Goal: Task Accomplishment & Management: Manage account settings

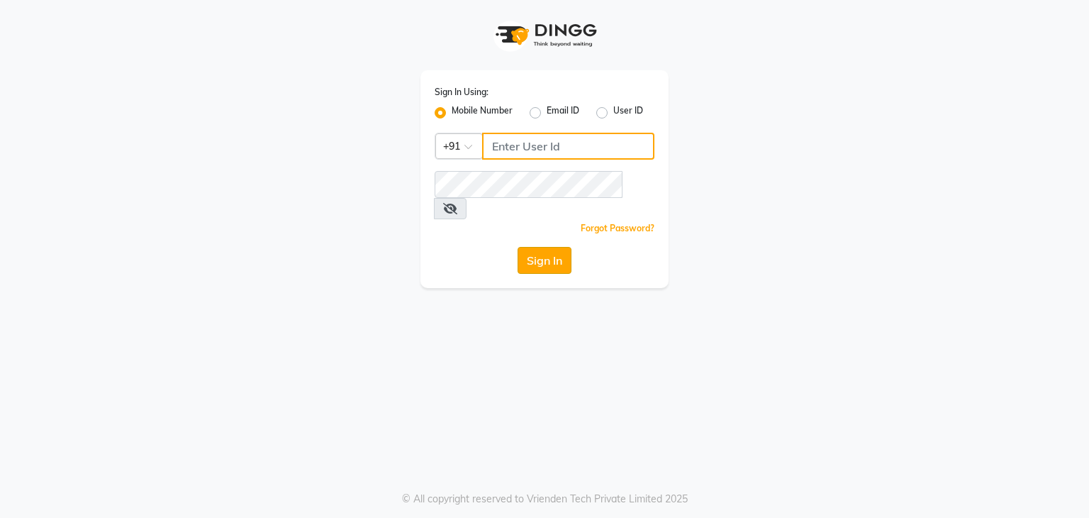
type input "9650165369"
click at [553, 248] on button "Sign In" at bounding box center [545, 260] width 54 height 27
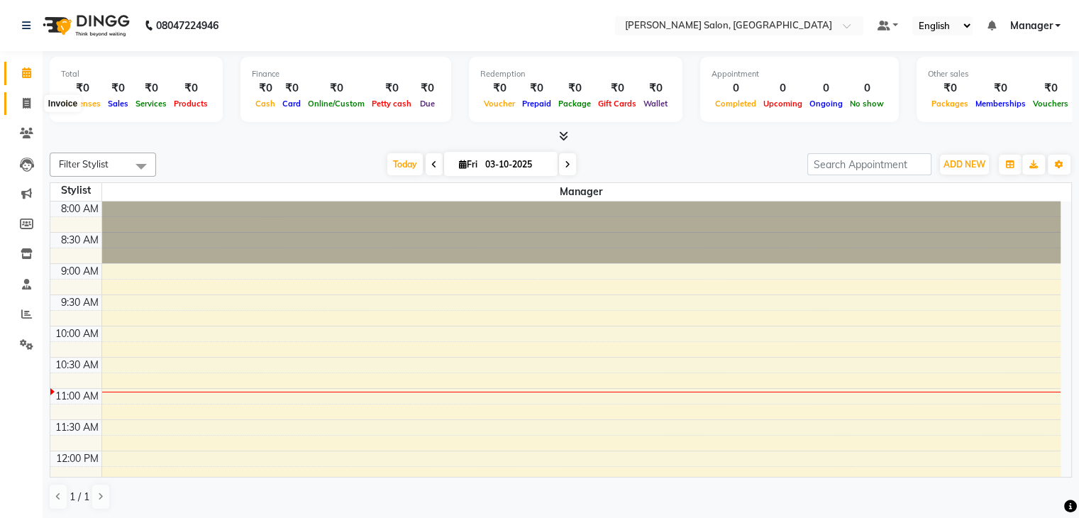
click at [26, 104] on icon at bounding box center [27, 103] width 8 height 11
select select "service"
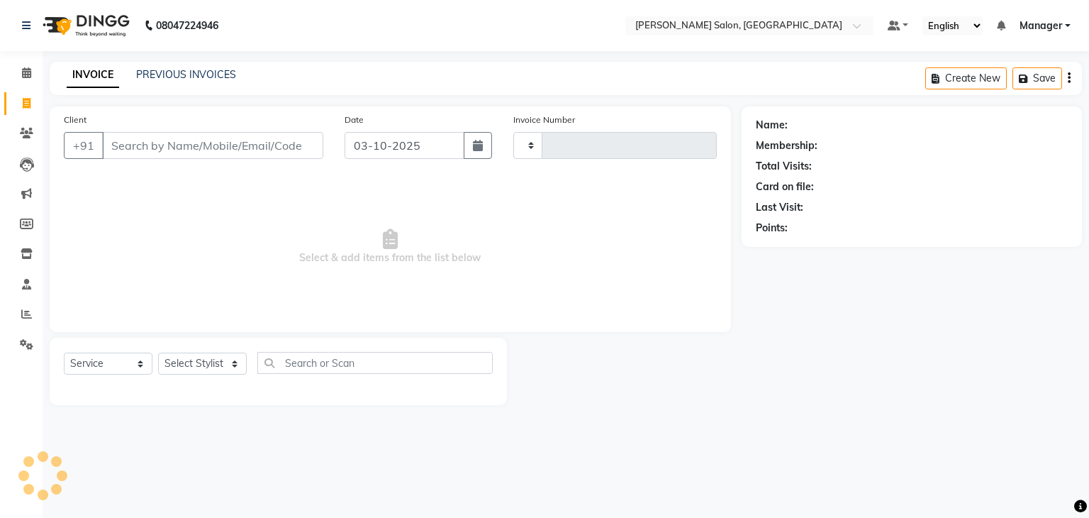
type input "0001"
select select "9063"
click at [27, 72] on icon at bounding box center [26, 72] width 9 height 11
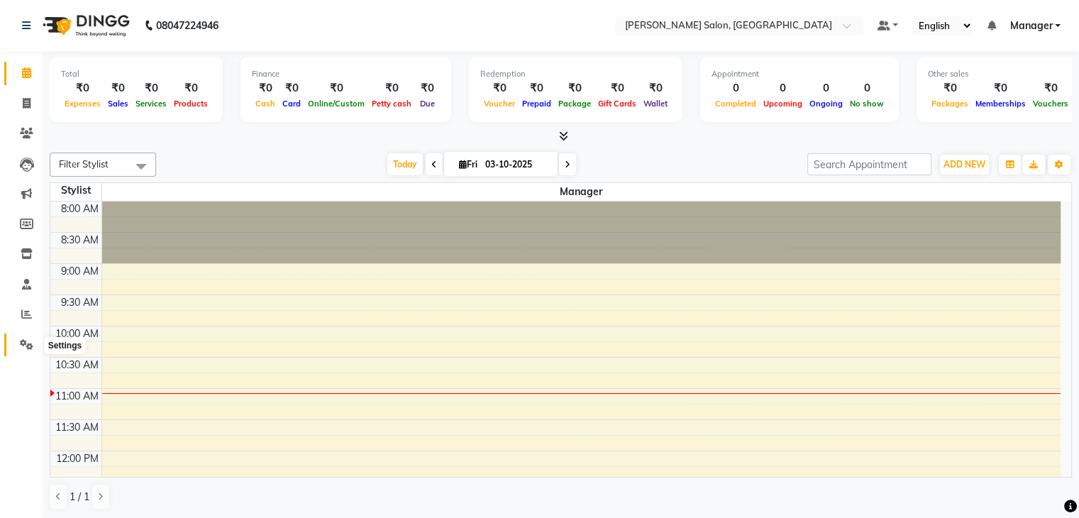
click at [26, 341] on icon at bounding box center [26, 344] width 13 height 11
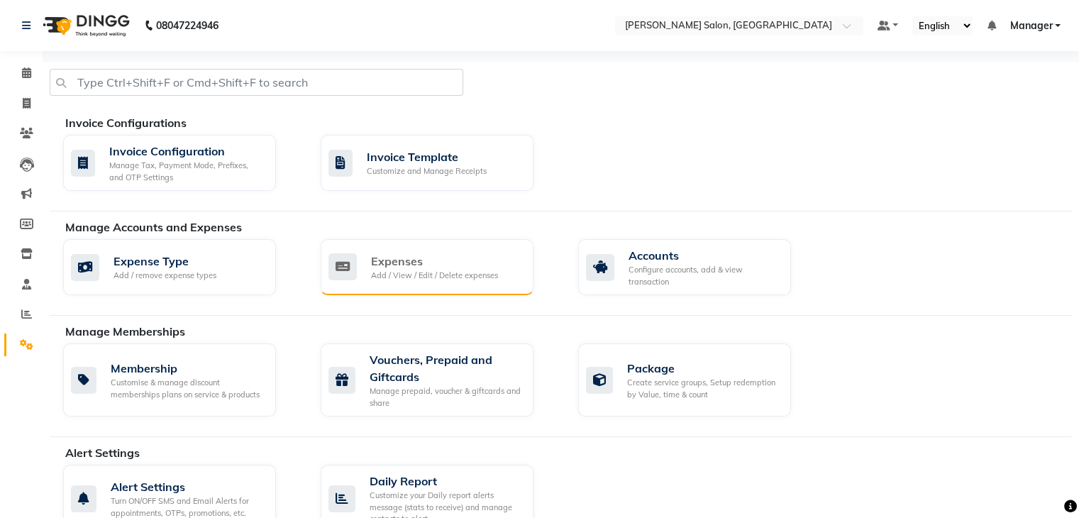
click at [373, 267] on div "Expenses" at bounding box center [434, 260] width 127 height 17
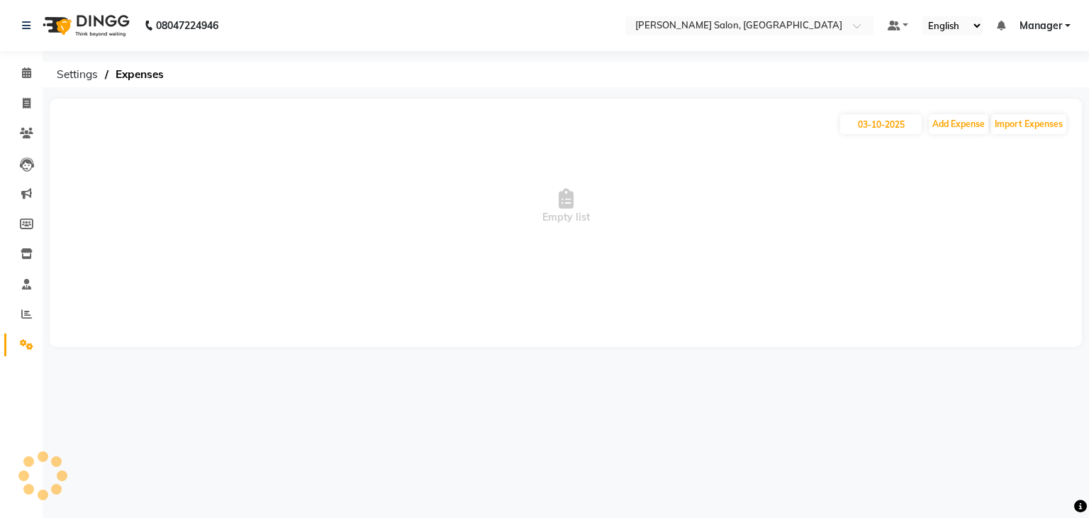
click at [373, 267] on span "Empty list" at bounding box center [566, 206] width 1004 height 142
click at [862, 126] on input "03-10-2025" at bounding box center [881, 124] width 82 height 20
select select "10"
select select "2025"
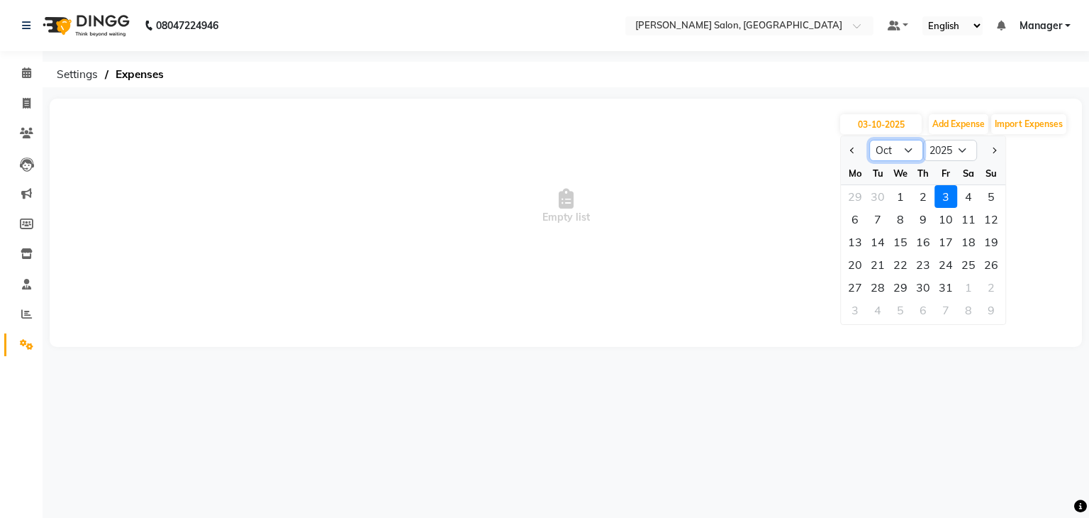
click at [906, 151] on select "Jan Feb Mar Apr May Jun [DATE] Aug Sep Oct Nov Dec" at bounding box center [896, 150] width 54 height 21
select select "9"
click at [869, 140] on select "Jan Feb Mar Apr May Jun [DATE] Aug Sep Oct Nov Dec" at bounding box center [896, 150] width 54 height 21
click at [852, 287] on div "29" at bounding box center [855, 287] width 23 height 23
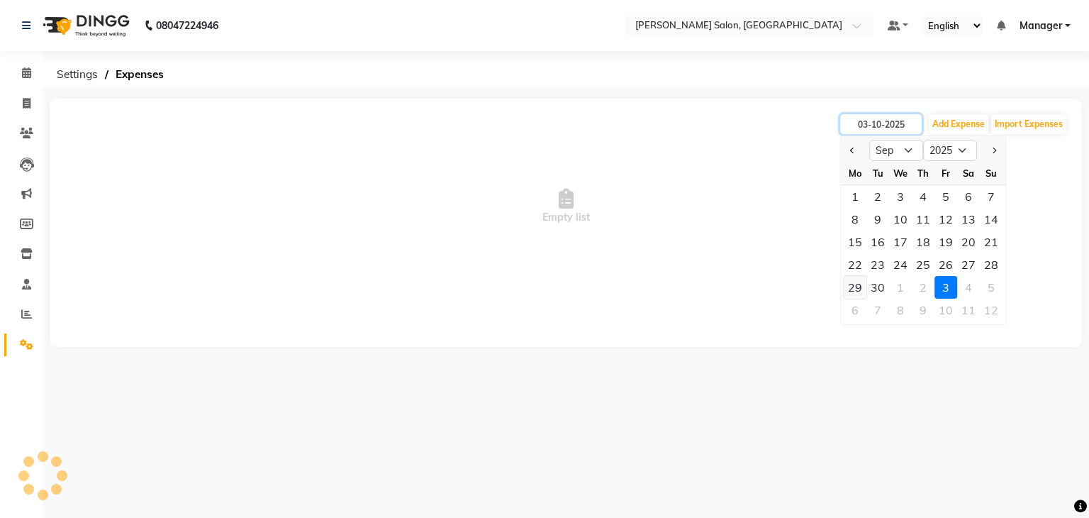
type input "29-09-2025"
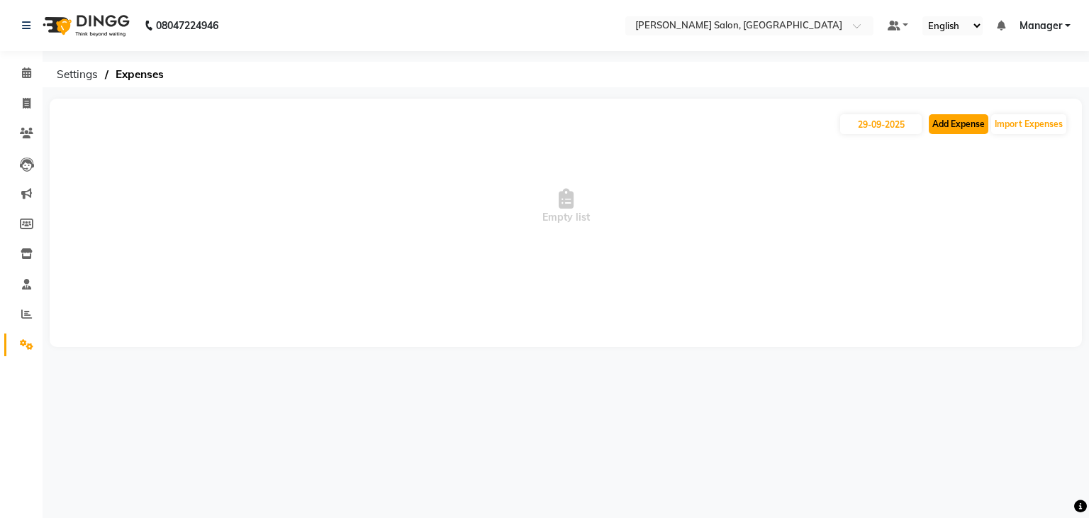
click at [964, 122] on button "Add Expense" at bounding box center [959, 124] width 60 height 20
select select "1"
select select "8341"
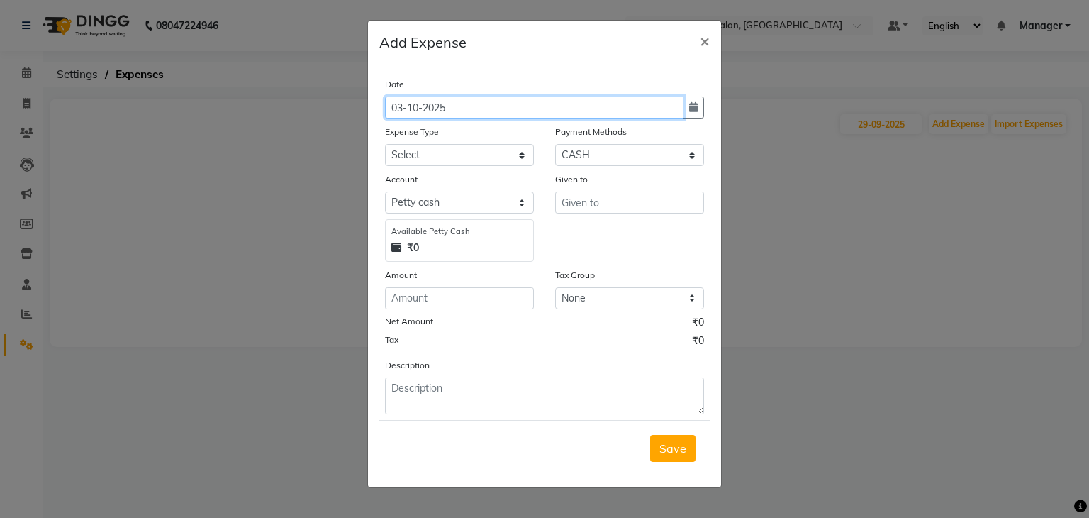
click at [479, 114] on input "03-10-2025" at bounding box center [534, 107] width 299 height 22
click at [695, 115] on button "button" at bounding box center [693, 107] width 21 height 22
select select "10"
select select "2025"
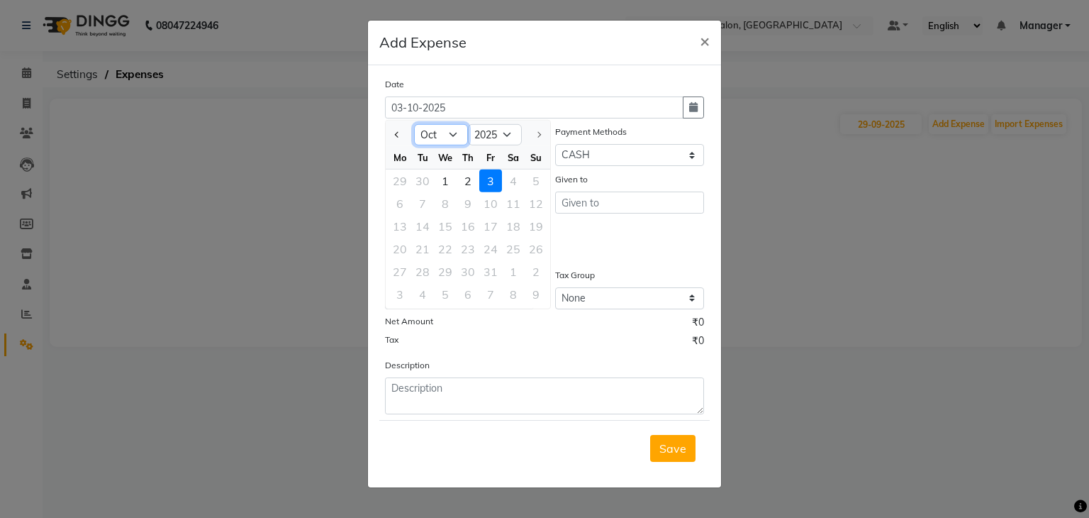
click at [452, 132] on select "Jan Feb Mar Apr May Jun [DATE] Aug Sep Oct" at bounding box center [441, 134] width 54 height 21
select select "9"
click at [414, 124] on select "Jan Feb Mar Apr May Jun [DATE] Aug Sep Oct" at bounding box center [441, 134] width 54 height 21
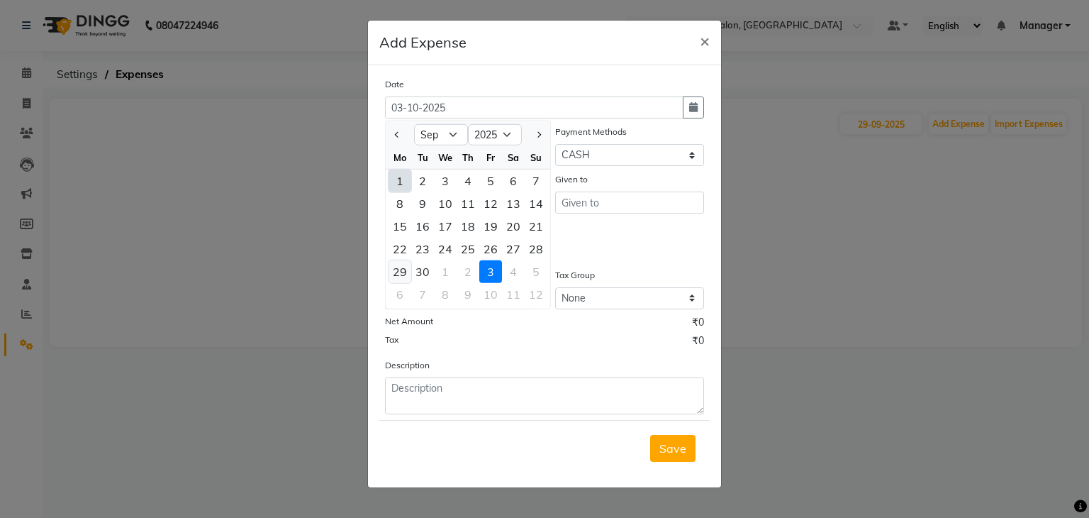
click at [393, 272] on div "29" at bounding box center [400, 271] width 23 height 23
type input "29-09-2025"
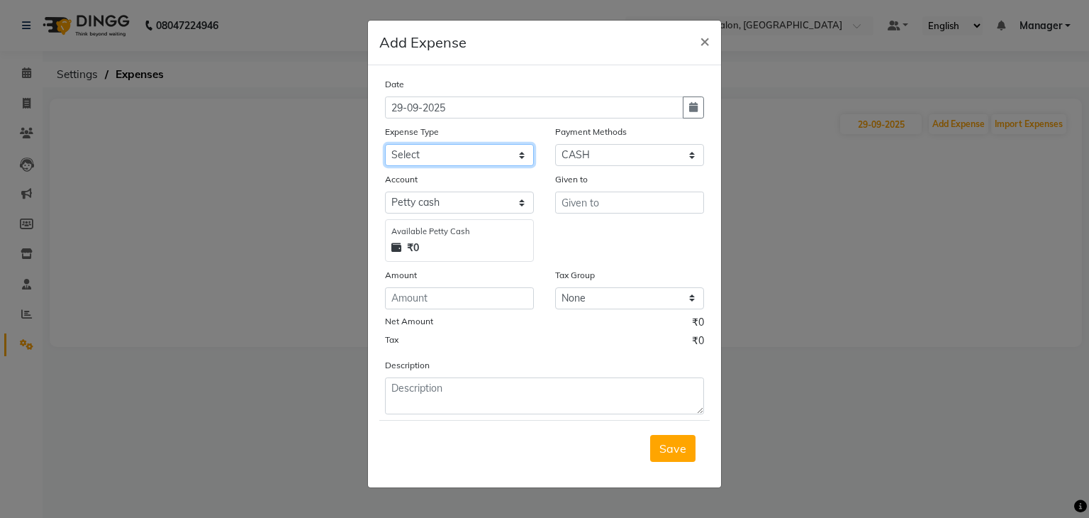
click at [525, 158] on select "Select Advance Salary BILLS client change paytm Client Snacks Coffee CONVEYANCE…" at bounding box center [459, 155] width 149 height 22
select select "20292"
click at [385, 145] on select "Select Advance Salary BILLS client change paytm Client Snacks Coffee CONVEYANCE…" at bounding box center [459, 155] width 149 height 22
click at [702, 42] on span "×" at bounding box center [705, 40] width 10 height 21
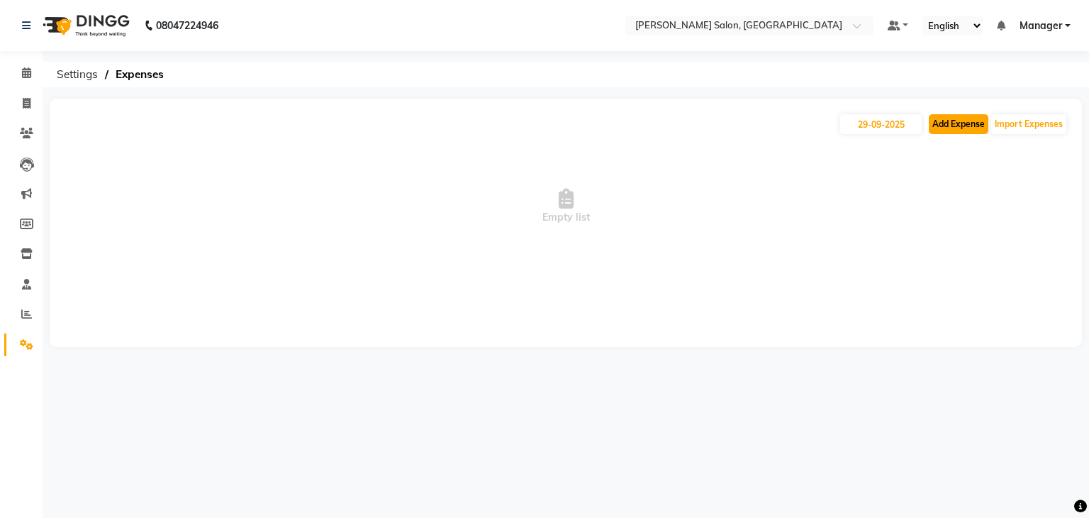
click at [977, 120] on button "Add Expense" at bounding box center [959, 124] width 60 height 20
select select "1"
select select "8341"
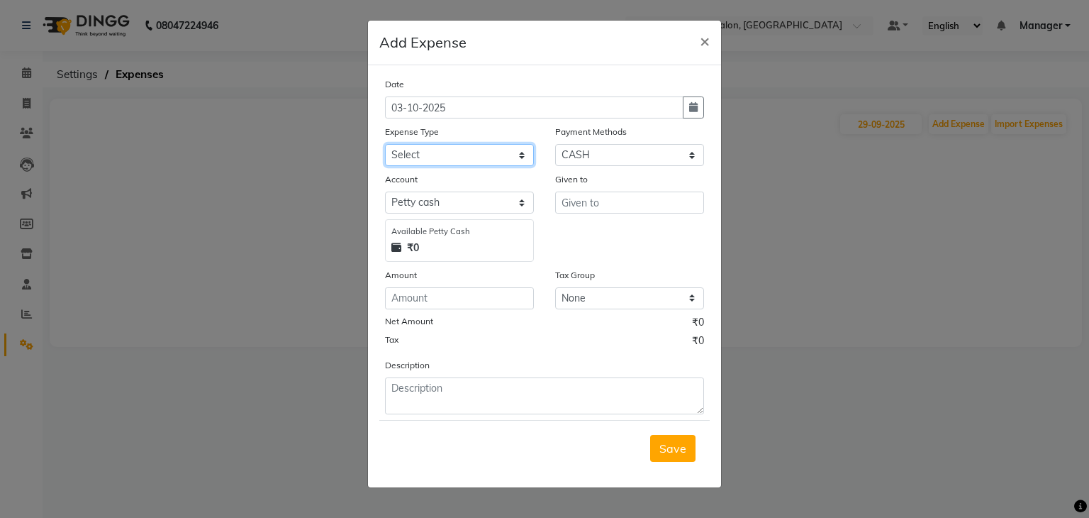
click at [520, 160] on select "Select Advance Salary BILLS client change paytm Client Snacks Coffee CONVEYANCE…" at bounding box center [459, 155] width 149 height 22
select select "20292"
click at [385, 145] on select "Select Advance Salary BILLS client change paytm Client Snacks Coffee CONVEYANCE…" at bounding box center [459, 155] width 149 height 22
click at [433, 301] on input "number" at bounding box center [459, 298] width 149 height 22
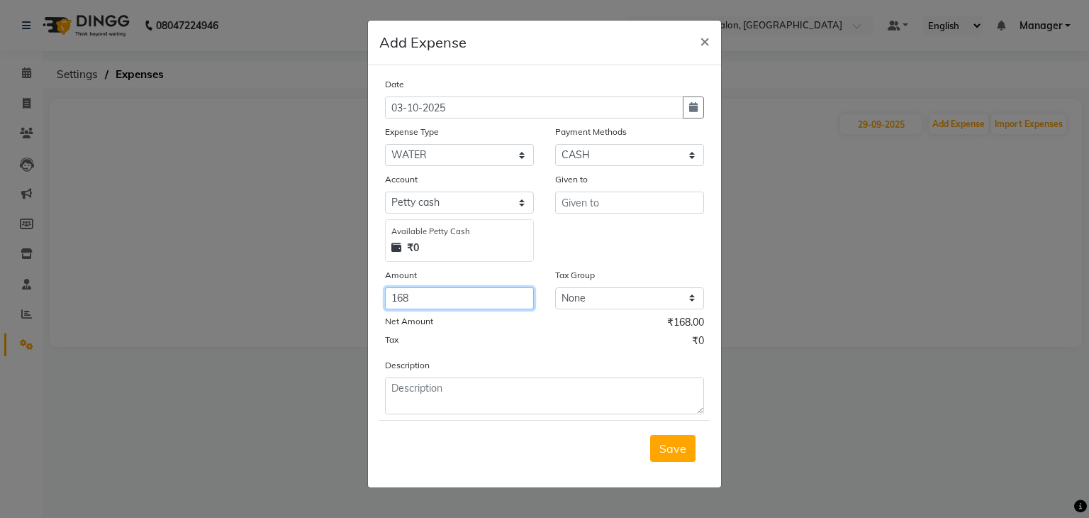
type input "168"
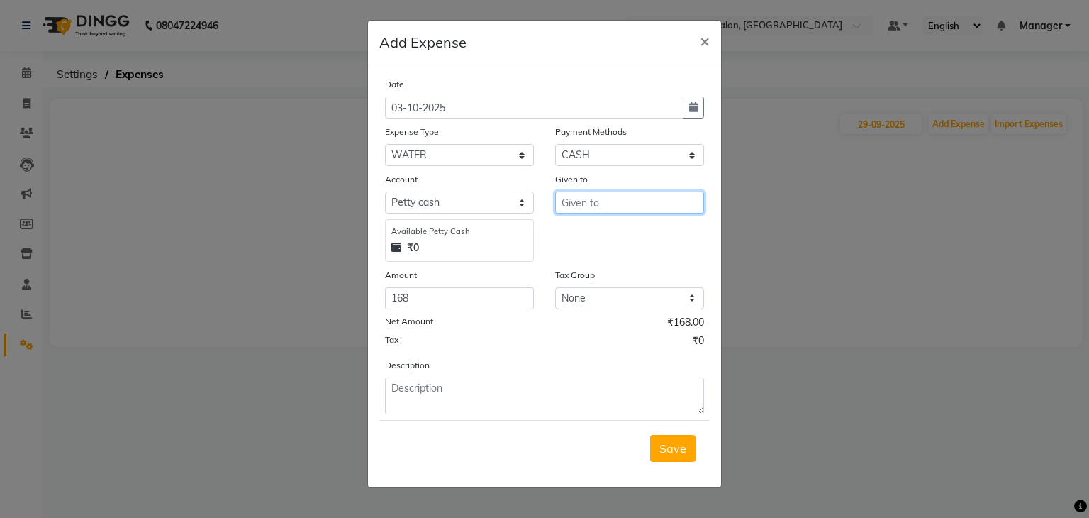
click at [604, 208] on input "text" at bounding box center [629, 202] width 149 height 22
type input "Helper"
click at [669, 448] on span "Save" at bounding box center [672, 448] width 27 height 14
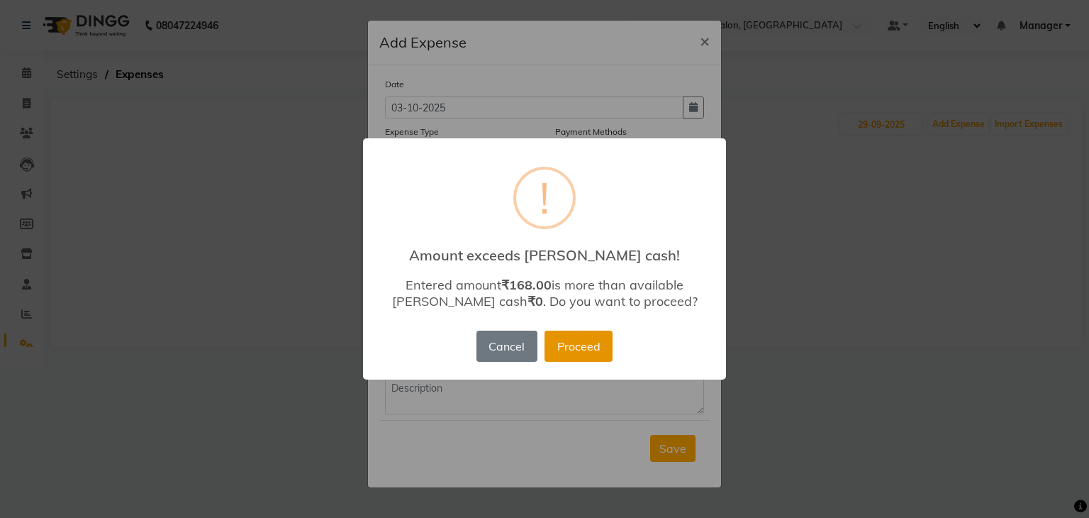
click at [575, 355] on button "Proceed" at bounding box center [579, 345] width 68 height 31
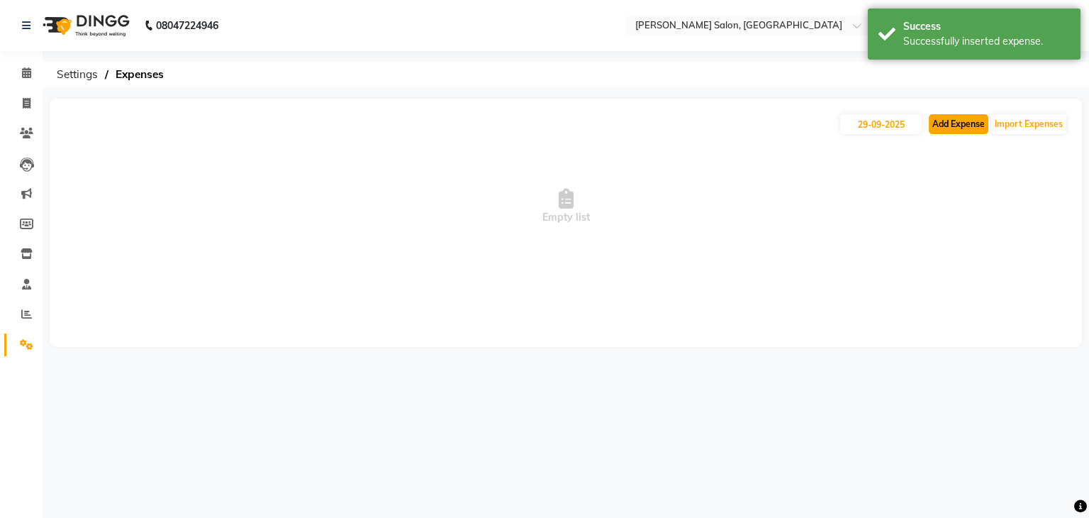
click at [959, 121] on button "Add Expense" at bounding box center [959, 124] width 60 height 20
select select "1"
select select "8341"
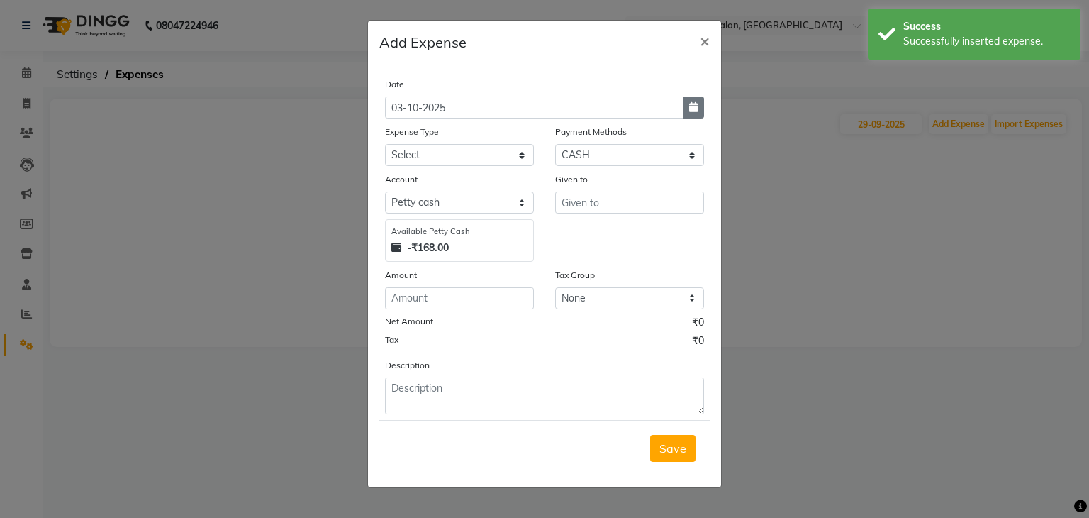
click at [700, 110] on button "button" at bounding box center [693, 107] width 21 height 22
select select "10"
select select "2025"
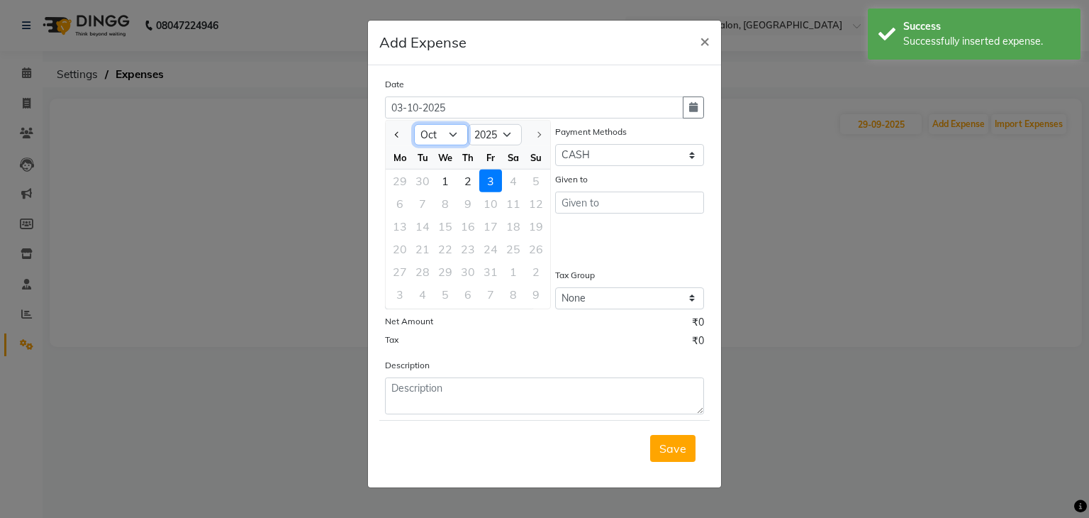
click at [454, 135] on select "Jan Feb Mar Apr May Jun [DATE] Aug Sep Oct" at bounding box center [441, 134] width 54 height 21
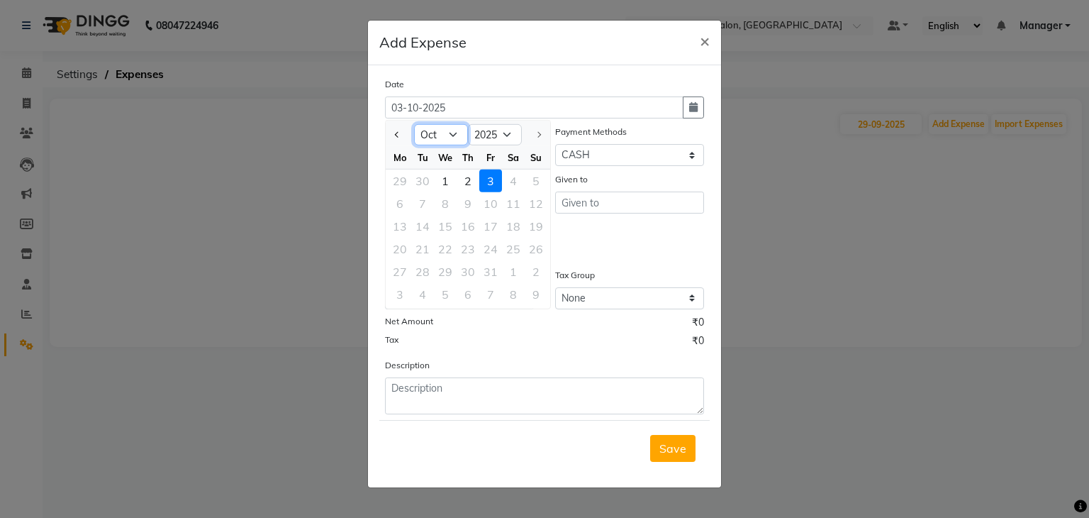
select select "9"
click at [414, 124] on select "Jan Feb Mar Apr May Jun [DATE] Aug Sep Oct" at bounding box center [441, 134] width 54 height 21
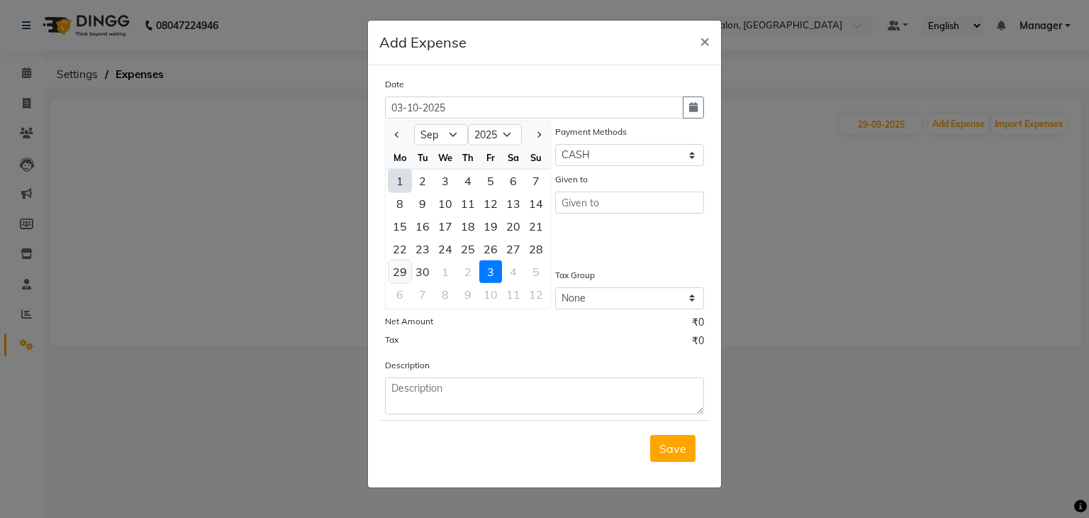
click at [396, 273] on div "29" at bounding box center [400, 271] width 23 height 23
type input "29-09-2025"
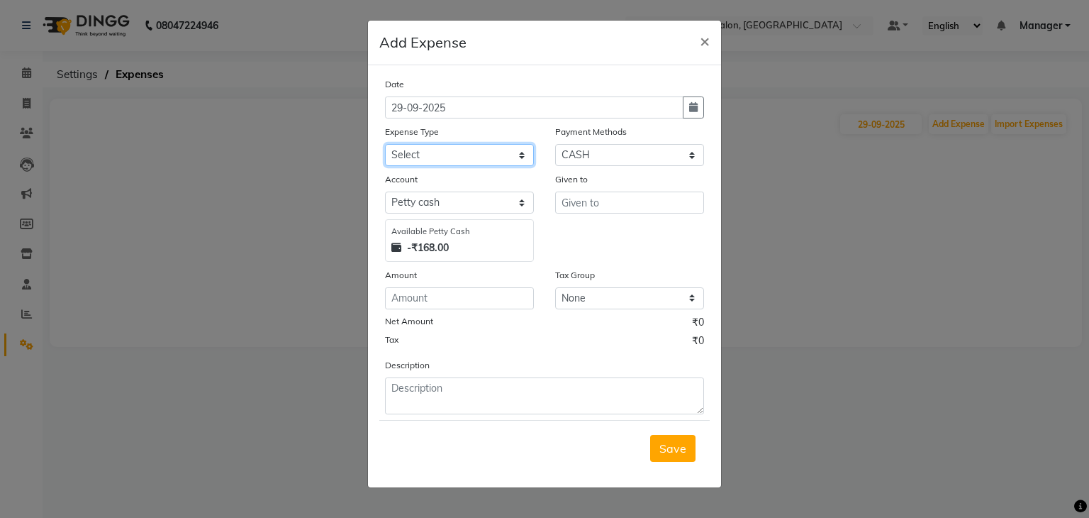
click at [512, 158] on select "Select Advance Salary BILLS client change paytm Client Snacks Coffee CONVEYANCE…" at bounding box center [459, 155] width 149 height 22
select select "18649"
click at [385, 145] on select "Select Advance Salary BILLS client change paytm Client Snacks Coffee CONVEYANCE…" at bounding box center [459, 155] width 149 height 22
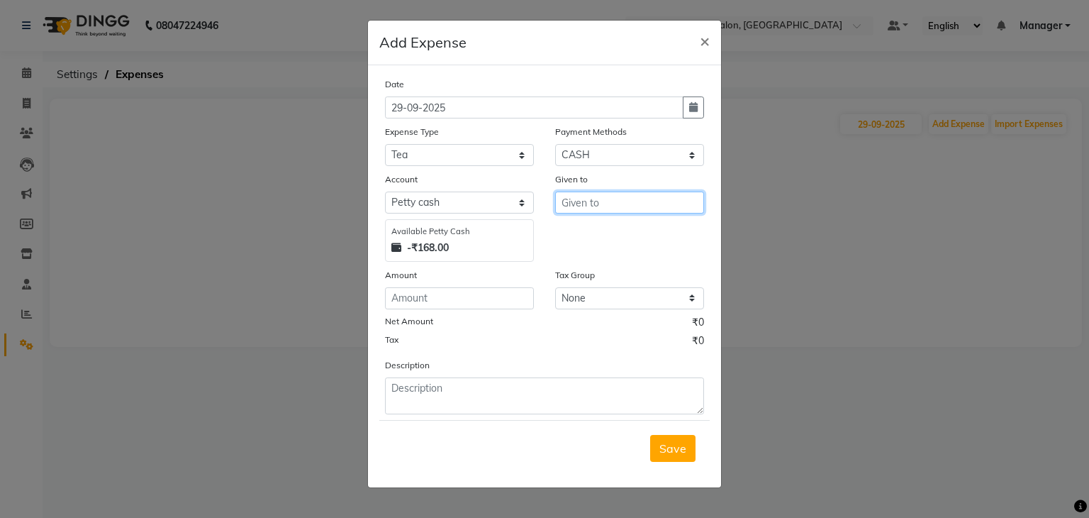
click at [609, 204] on input "text" at bounding box center [629, 202] width 149 height 22
type input "helper"
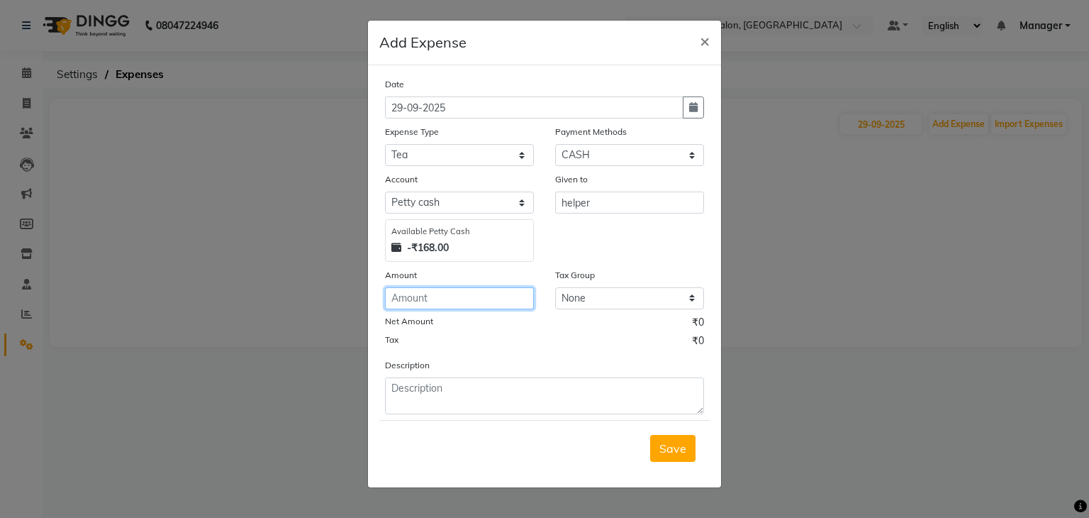
click at [482, 304] on input "number" at bounding box center [459, 298] width 149 height 22
type input "100"
click at [664, 455] on span "Save" at bounding box center [672, 448] width 27 height 14
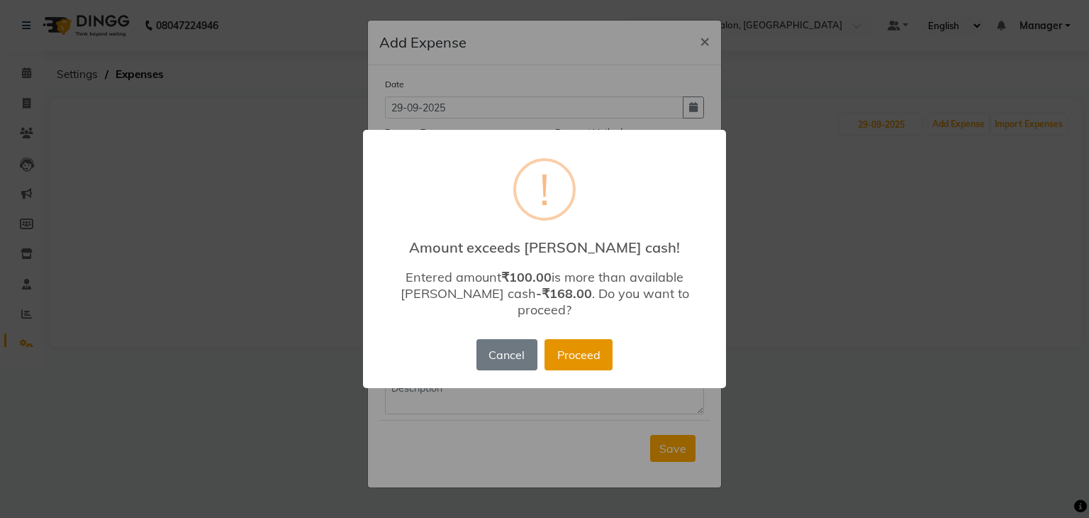
click at [584, 339] on button "Proceed" at bounding box center [579, 354] width 68 height 31
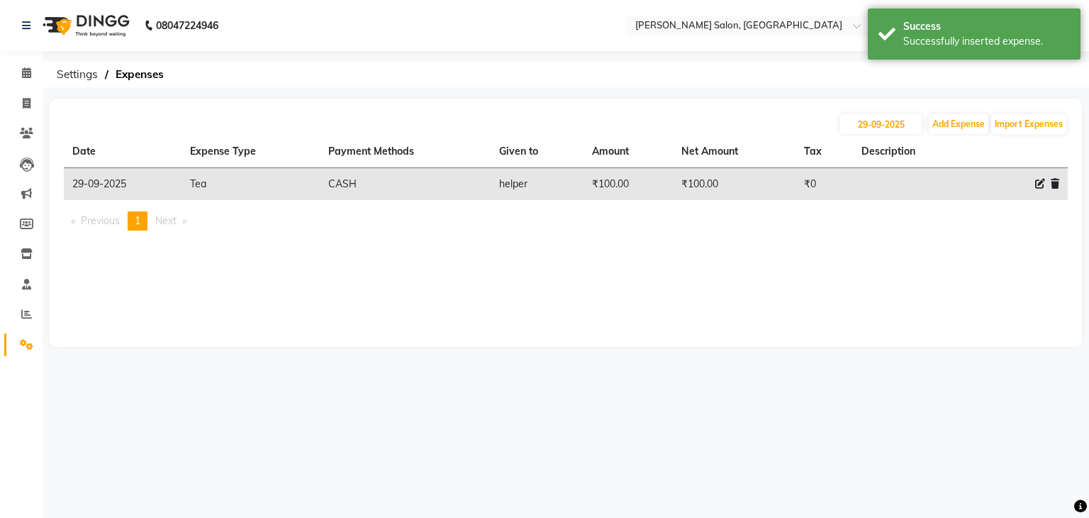
click at [1052, 182] on icon at bounding box center [1055, 184] width 9 height 10
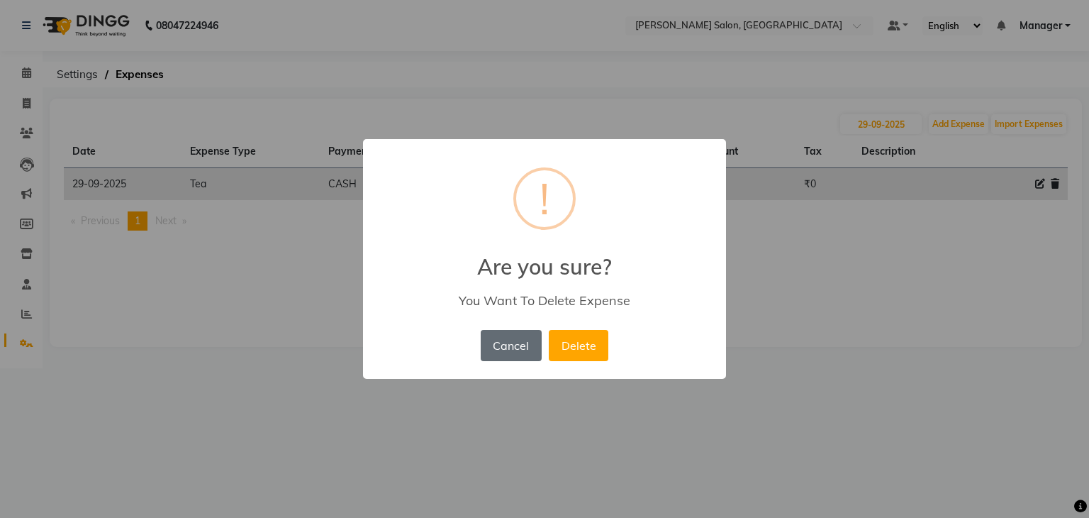
click at [525, 347] on button "Cancel" at bounding box center [511, 345] width 61 height 31
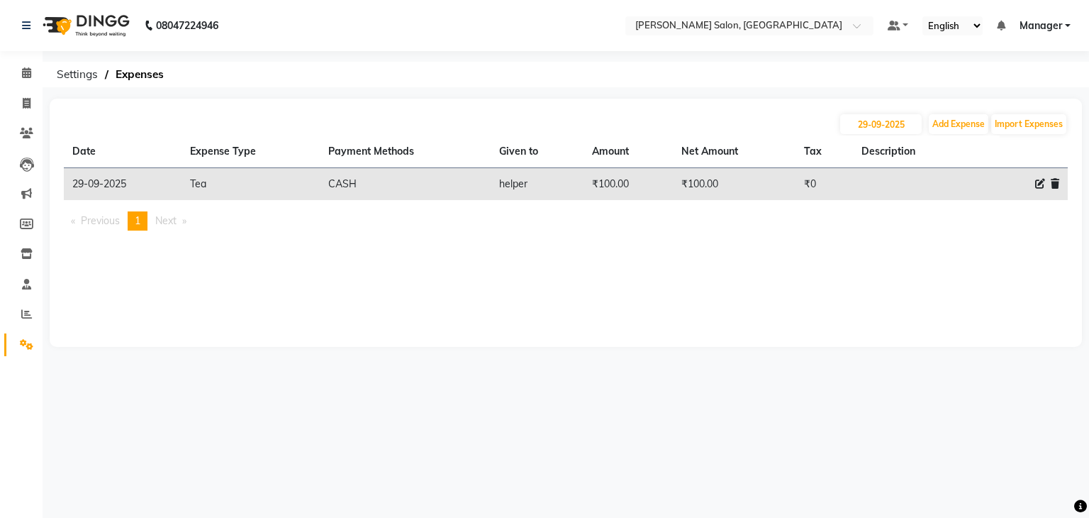
click at [1039, 188] on icon at bounding box center [1040, 184] width 10 height 10
select select "18649"
select select "1"
select select "8341"
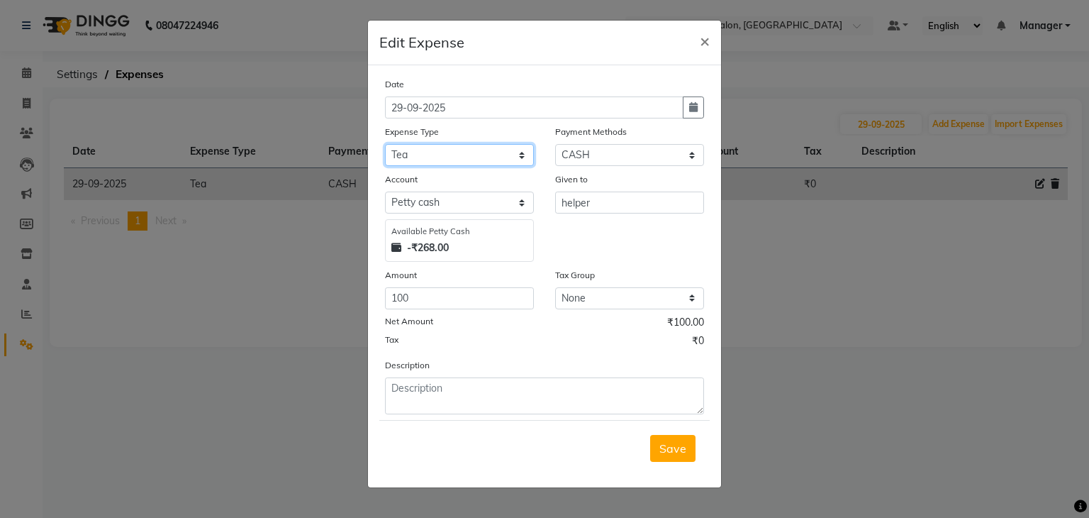
click at [515, 155] on select "Select Advance Salary BILLS client change paytm Client Snacks Coffee CONVEYANCE…" at bounding box center [459, 155] width 149 height 22
click at [385, 145] on select "Select Advance Salary BILLS client change paytm Client Snacks Coffee CONVEYANCE…" at bounding box center [459, 155] width 149 height 22
click at [457, 304] on input "100" at bounding box center [459, 298] width 149 height 22
type input "1"
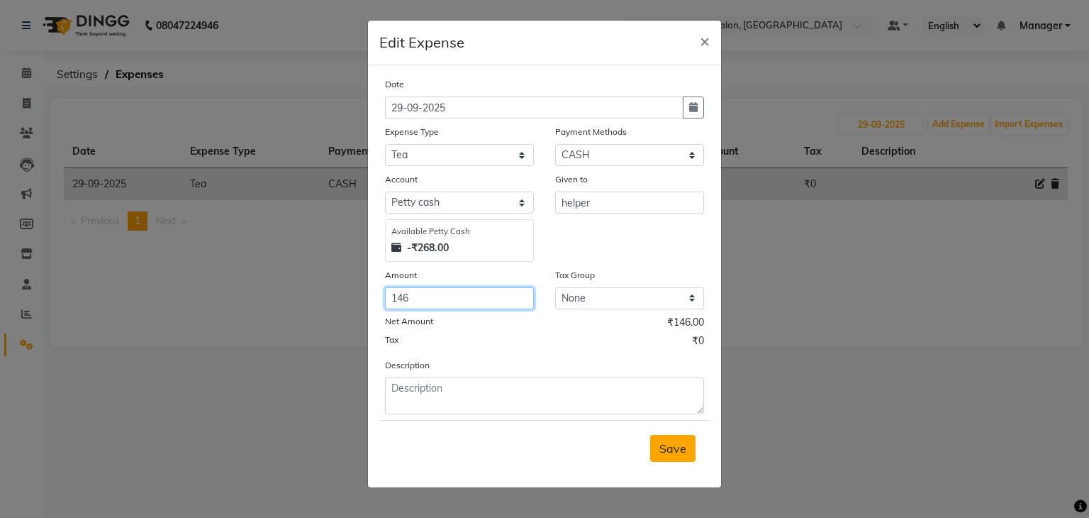
type input "146"
click at [678, 455] on span "Save" at bounding box center [672, 448] width 27 height 14
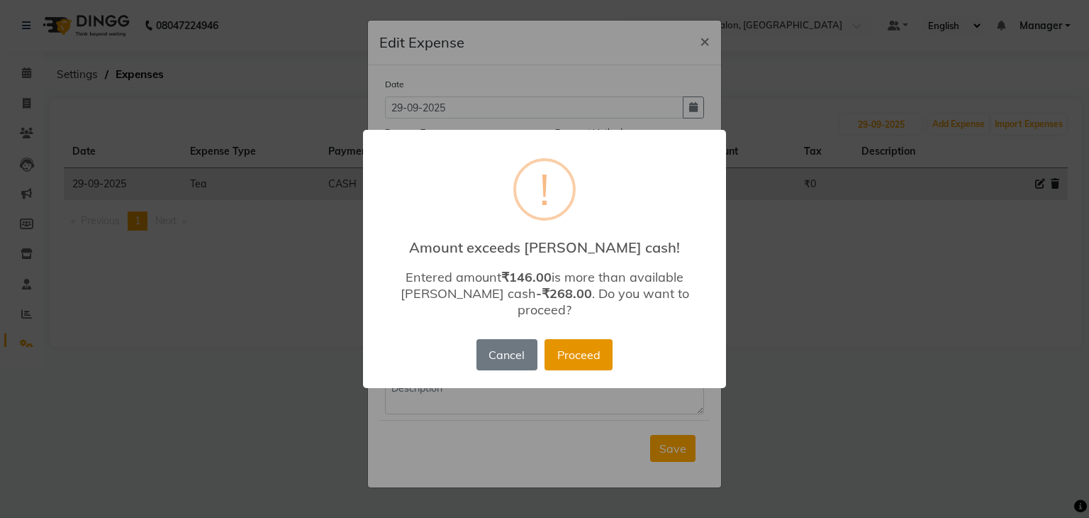
click at [587, 359] on button "Proceed" at bounding box center [579, 354] width 68 height 31
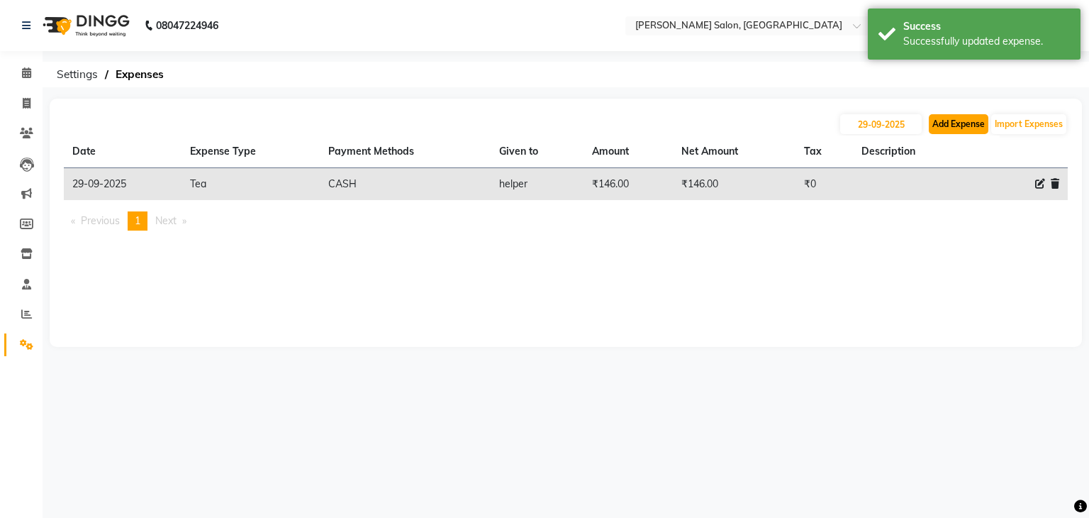
click at [939, 129] on button "Add Expense" at bounding box center [959, 124] width 60 height 20
select select "1"
select select "8341"
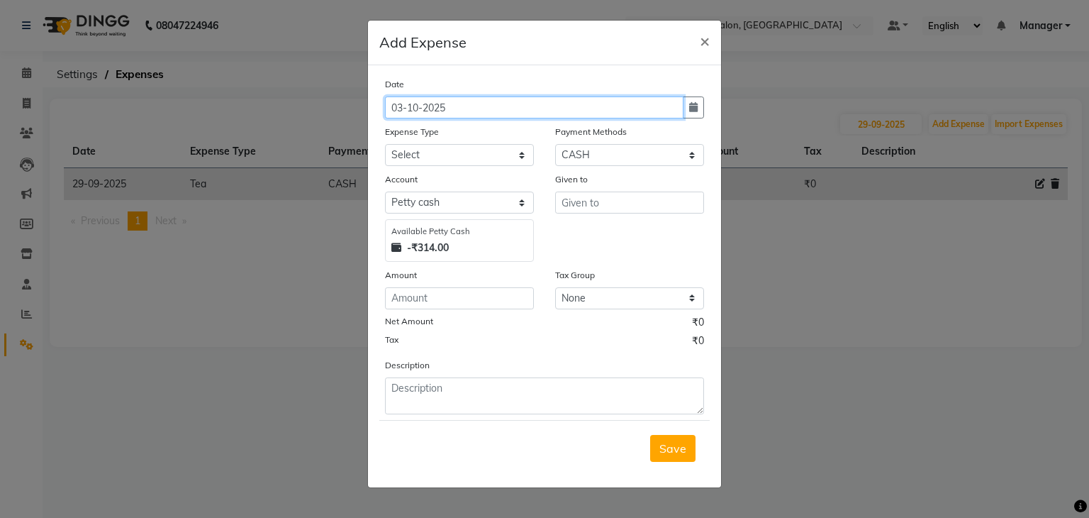
click at [459, 115] on input "03-10-2025" at bounding box center [534, 107] width 299 height 22
type input "0"
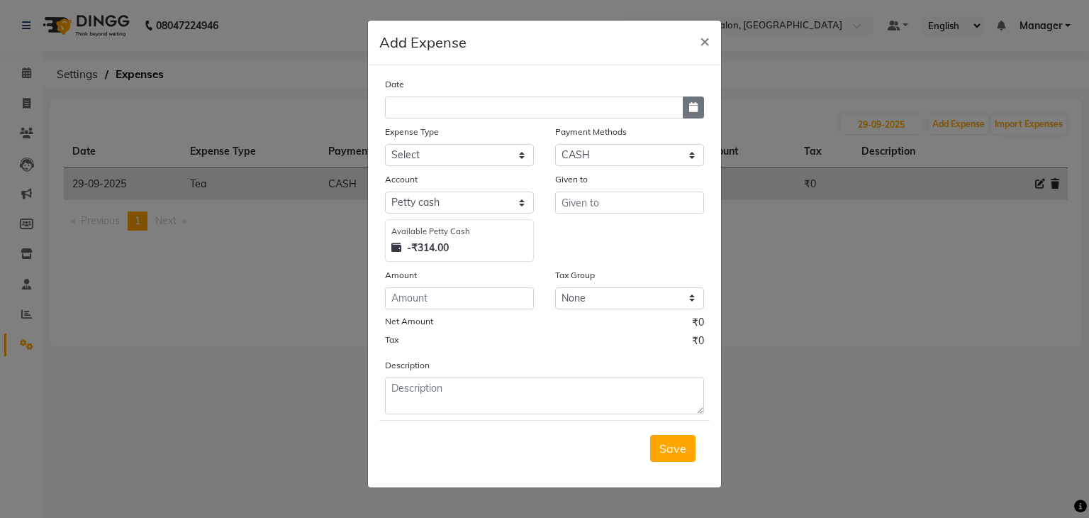
click at [696, 110] on icon "button" at bounding box center [693, 107] width 9 height 10
select select "10"
select select "2025"
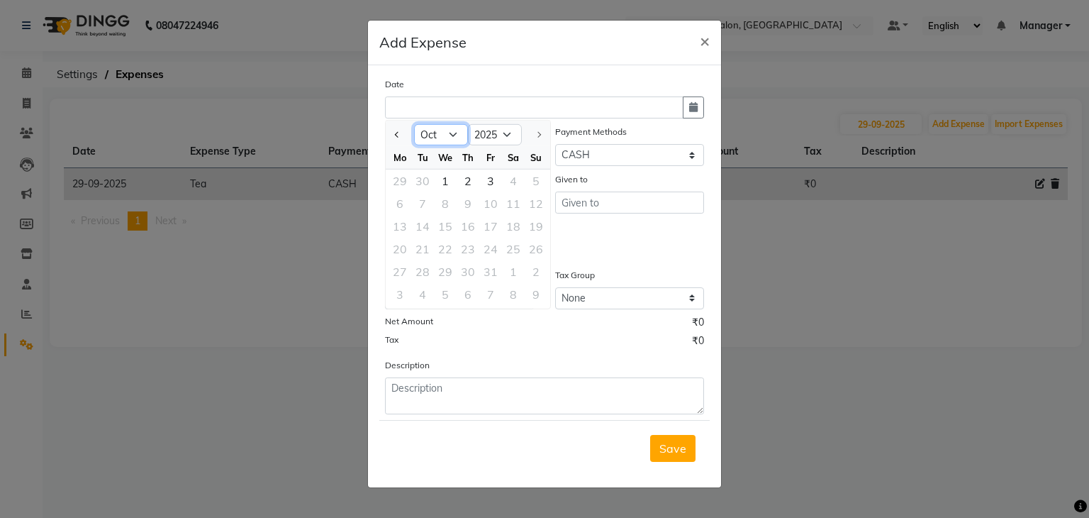
click at [459, 140] on select "Jan Feb Mar Apr May Jun [DATE] Aug Sep Oct" at bounding box center [441, 134] width 54 height 21
select select "9"
click at [414, 124] on select "Jan Feb Mar Apr May Jun [DATE] Aug Sep Oct" at bounding box center [441, 134] width 54 height 21
click at [442, 299] on div "6 7 8 9 10 11 12" at bounding box center [468, 296] width 165 height 26
click at [394, 274] on div "29" at bounding box center [400, 271] width 23 height 23
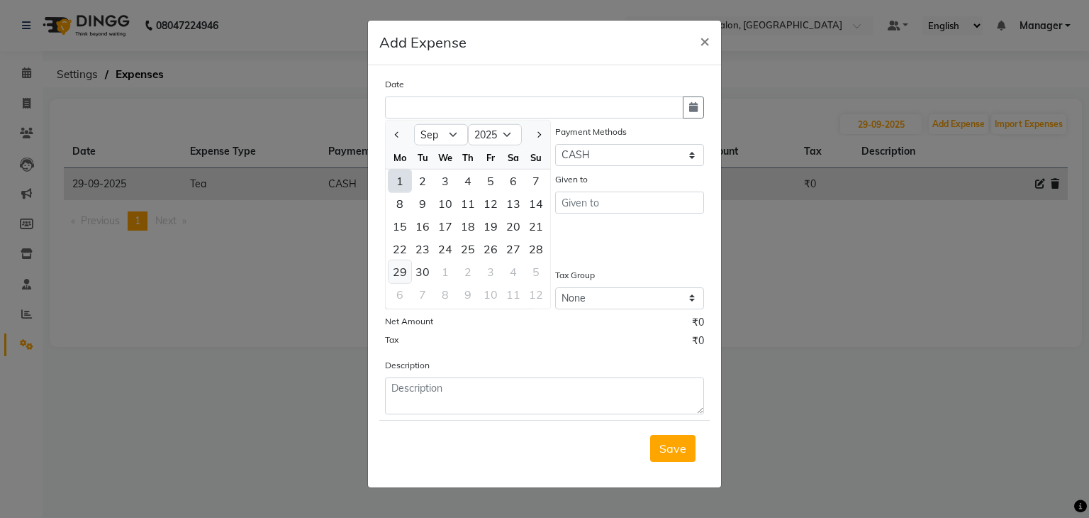
type input "29-09-2025"
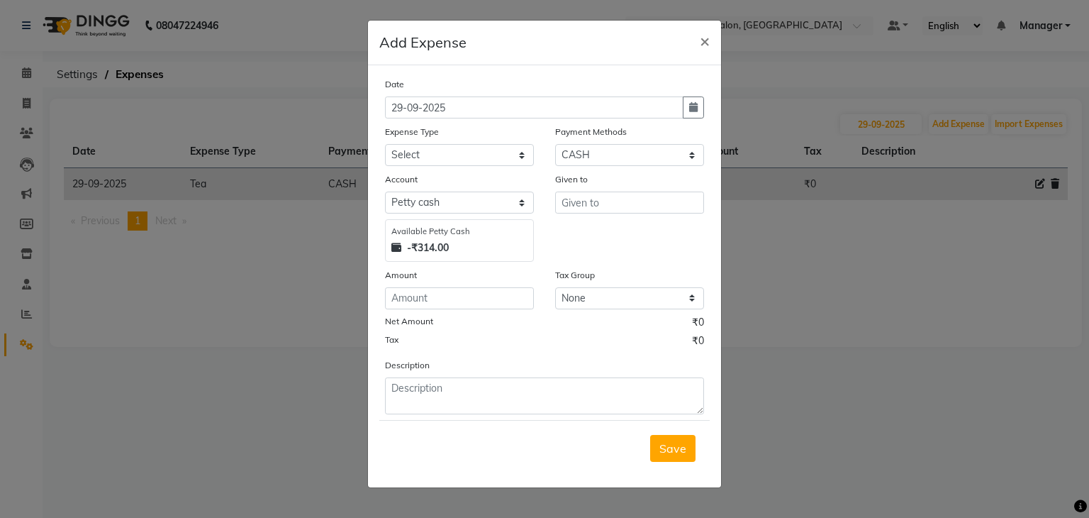
click at [719, 324] on div "Date [DATE] Expense Type Select Advance Salary BILLS client change paytm Client…" at bounding box center [544, 276] width 353 height 422
click at [703, 44] on span "×" at bounding box center [705, 40] width 10 height 21
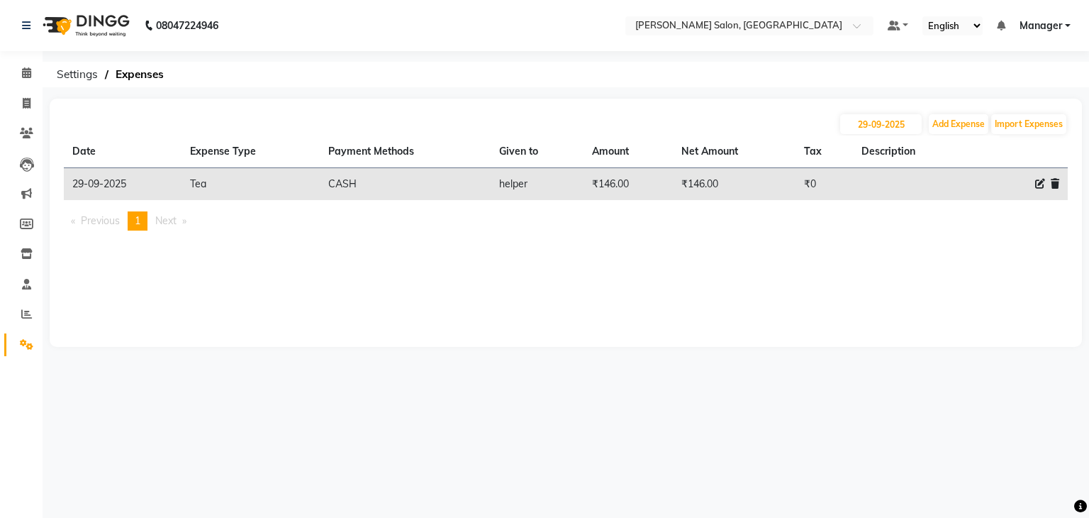
click at [82, 222] on span "Previous page" at bounding box center [100, 220] width 39 height 13
click at [170, 218] on span "Next page" at bounding box center [165, 220] width 21 height 13
click at [1058, 182] on icon at bounding box center [1055, 184] width 9 height 10
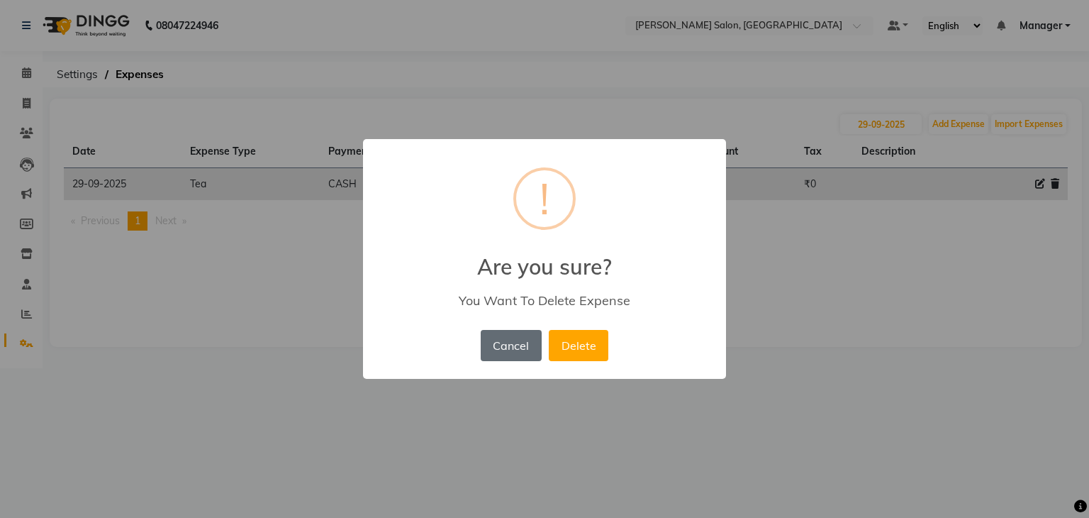
click at [504, 352] on button "Cancel" at bounding box center [511, 345] width 61 height 31
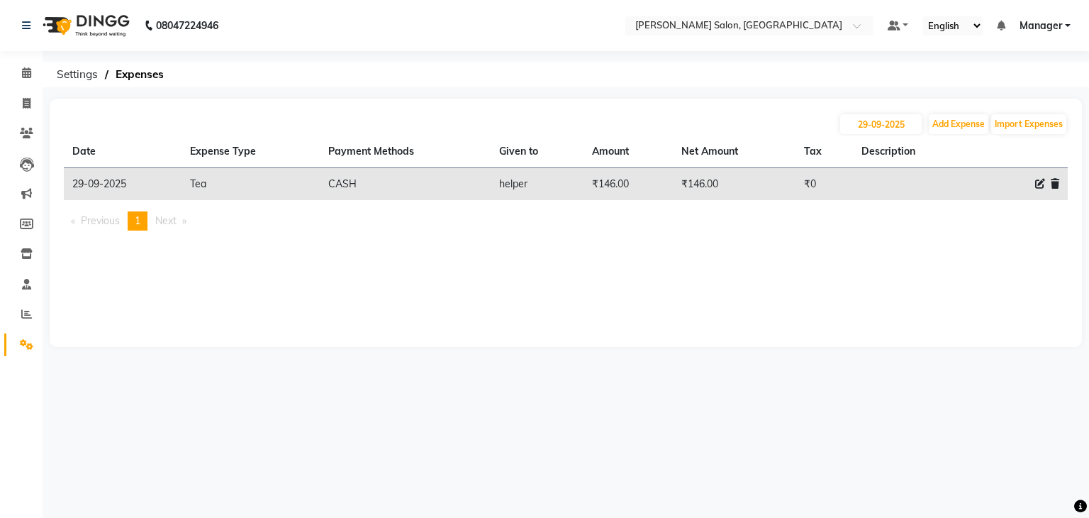
click at [1041, 185] on icon at bounding box center [1040, 184] width 10 height 10
select select "18649"
select select "1"
select select "8341"
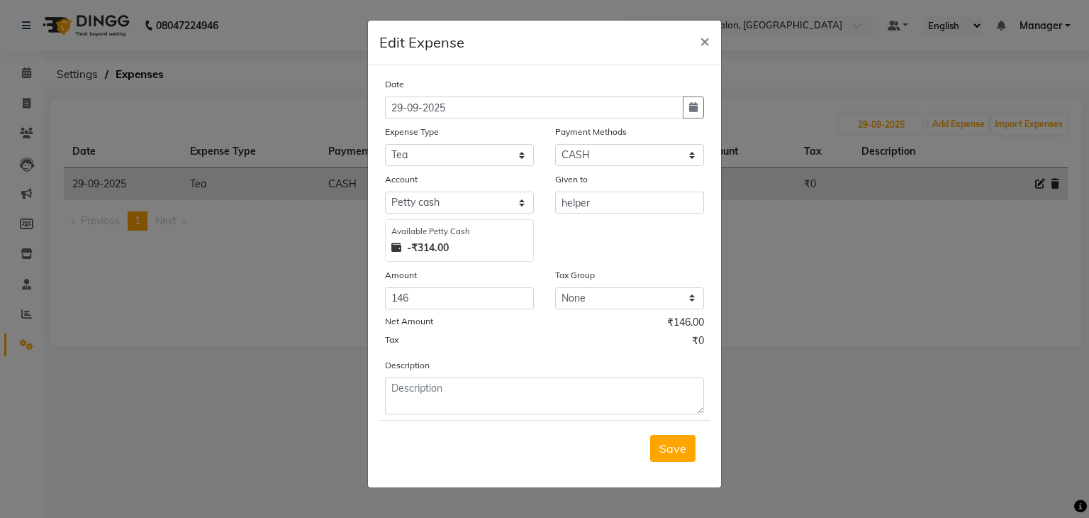
click at [976, 264] on ngb-modal-window "Edit Expense × Date [DATE] Expense Type Select Advance Salary BILLS client chan…" at bounding box center [544, 259] width 1089 height 518
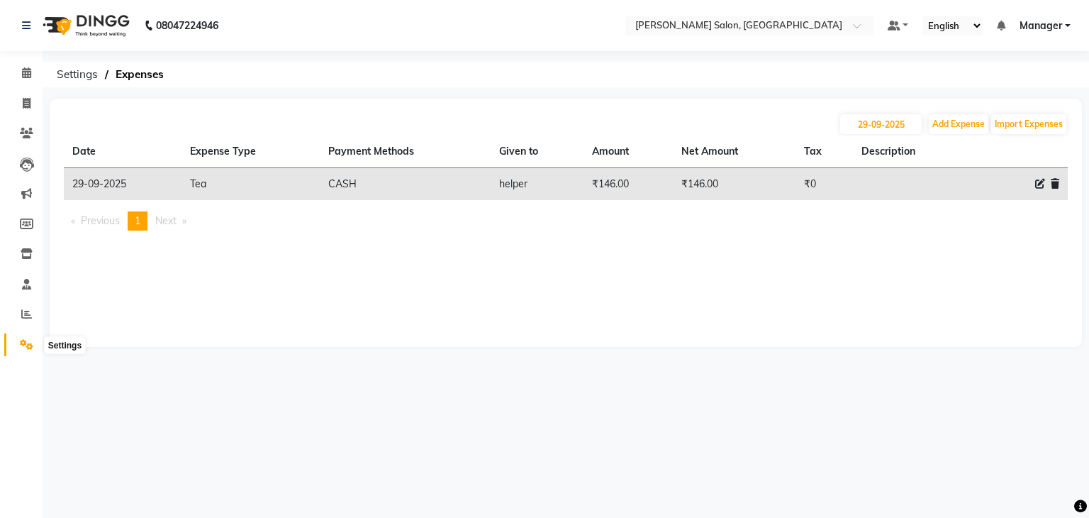
click at [30, 350] on icon at bounding box center [26, 344] width 13 height 11
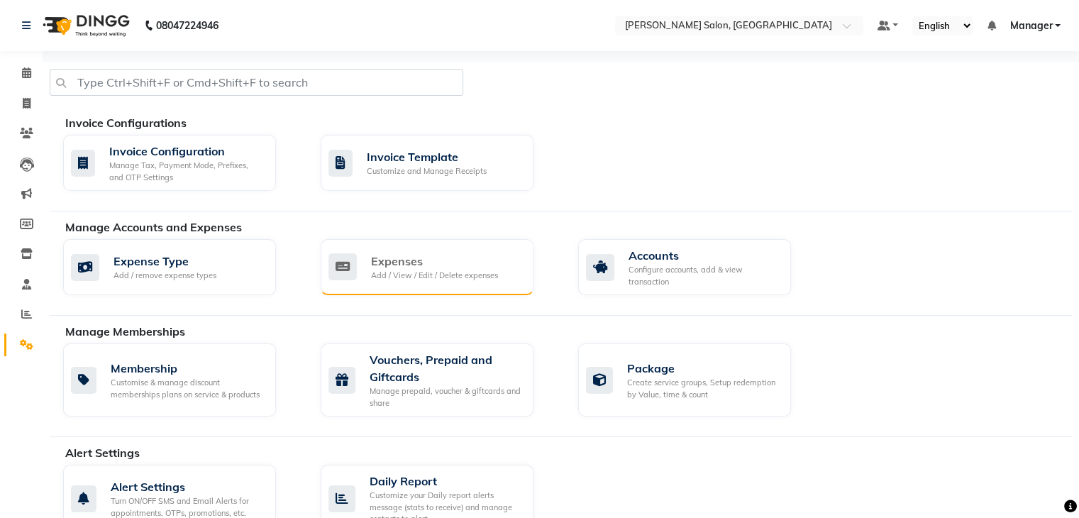
click at [408, 267] on div "Expenses" at bounding box center [434, 260] width 127 height 17
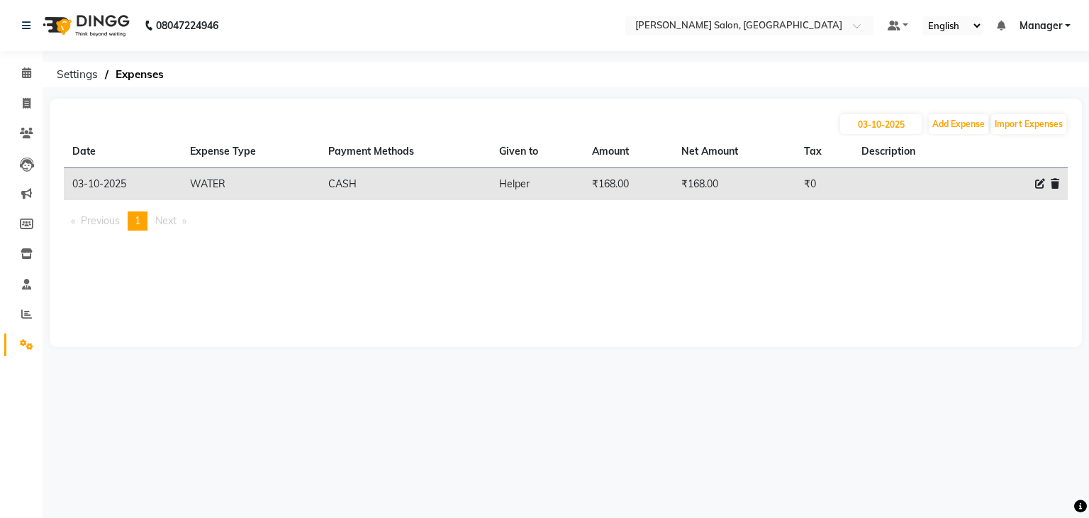
click at [1054, 189] on icon at bounding box center [1055, 184] width 9 height 10
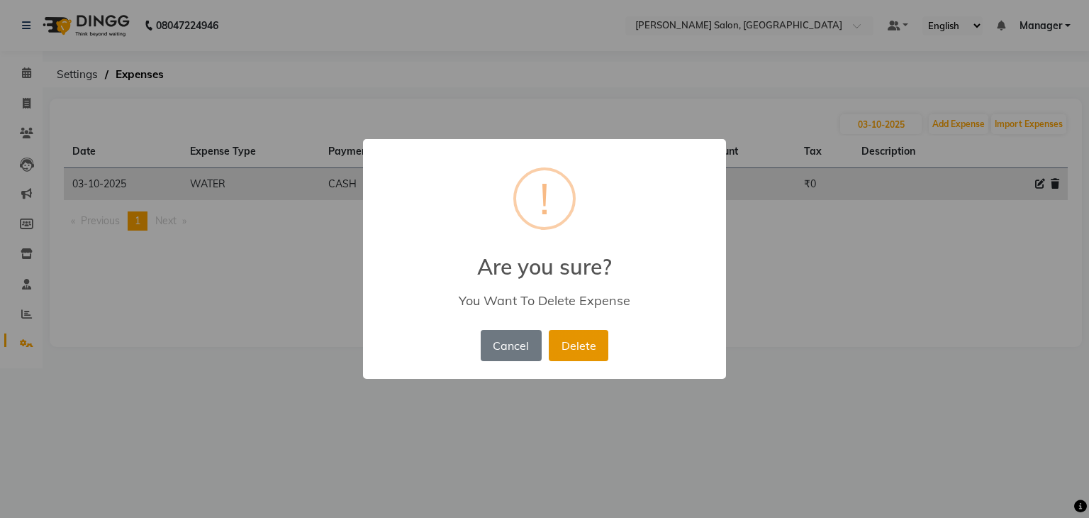
click at [577, 339] on button "Delete" at bounding box center [579, 345] width 60 height 31
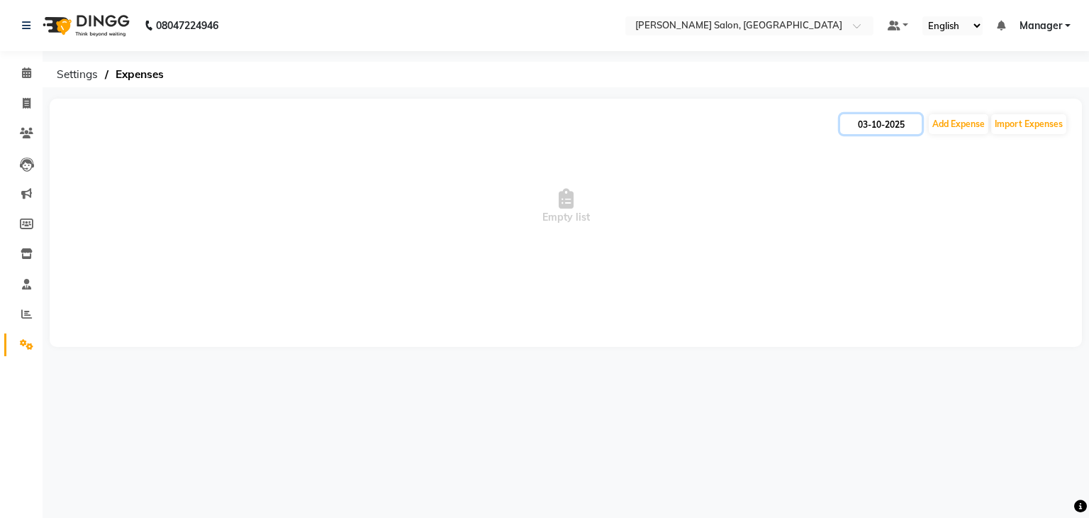
click at [892, 120] on input "03-10-2025" at bounding box center [881, 124] width 82 height 20
select select "10"
select select "2025"
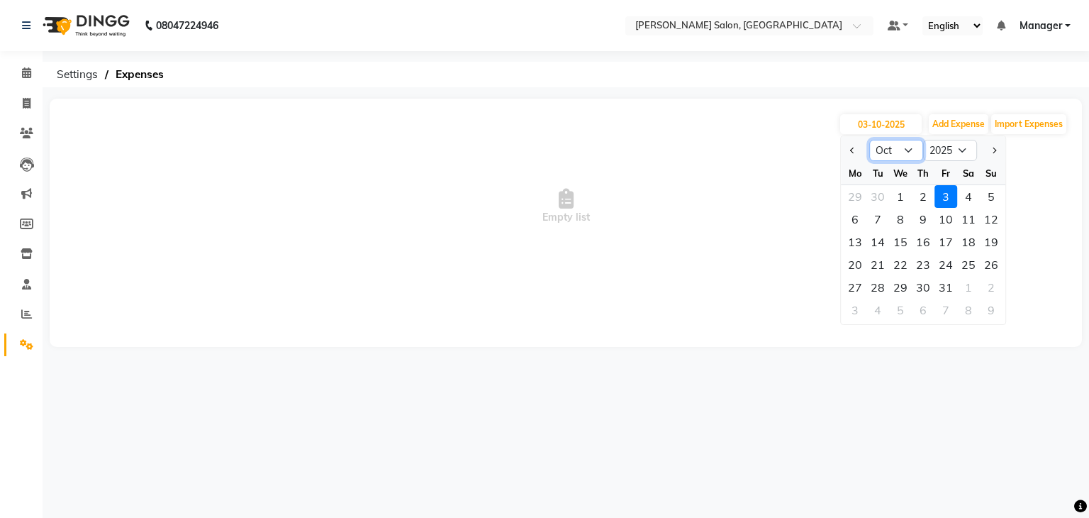
click at [906, 150] on select "Jan Feb Mar Apr May Jun [DATE] Aug Sep Oct Nov Dec" at bounding box center [896, 150] width 54 height 21
click at [869, 140] on select "Jan Feb Mar Apr May Jun [DATE] Aug Sep Oct Nov Dec" at bounding box center [896, 150] width 54 height 21
click at [905, 289] on div "29" at bounding box center [900, 287] width 23 height 23
type input "[DATE]"
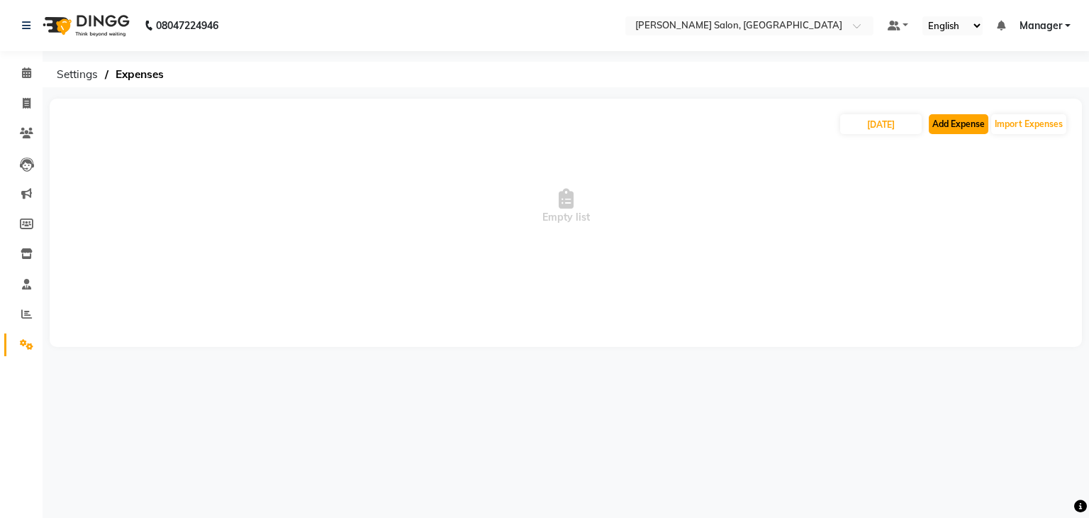
click at [943, 115] on button "Add Expense" at bounding box center [959, 124] width 60 height 20
select select "1"
select select "8341"
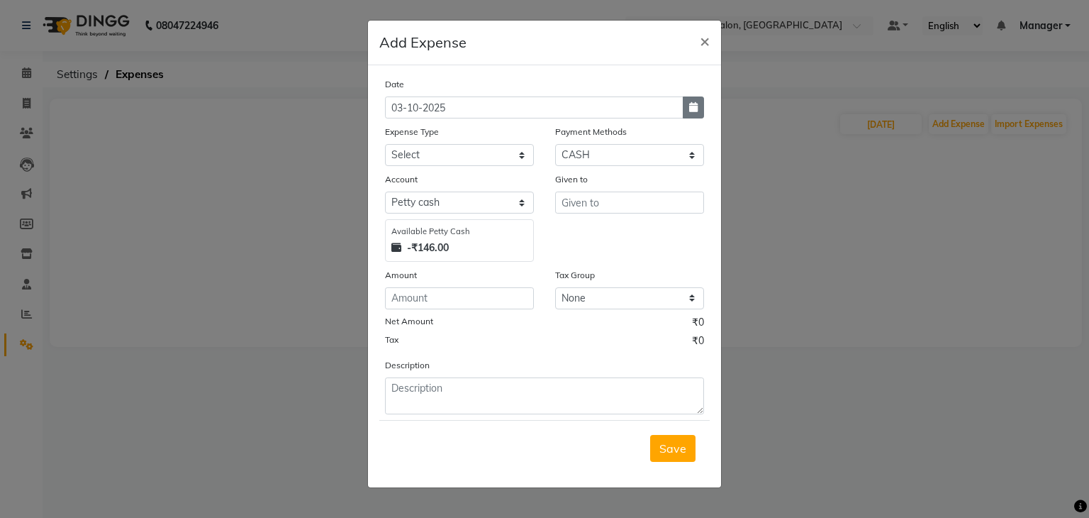
click at [691, 111] on icon "button" at bounding box center [693, 107] width 9 height 10
select select "10"
select select "2025"
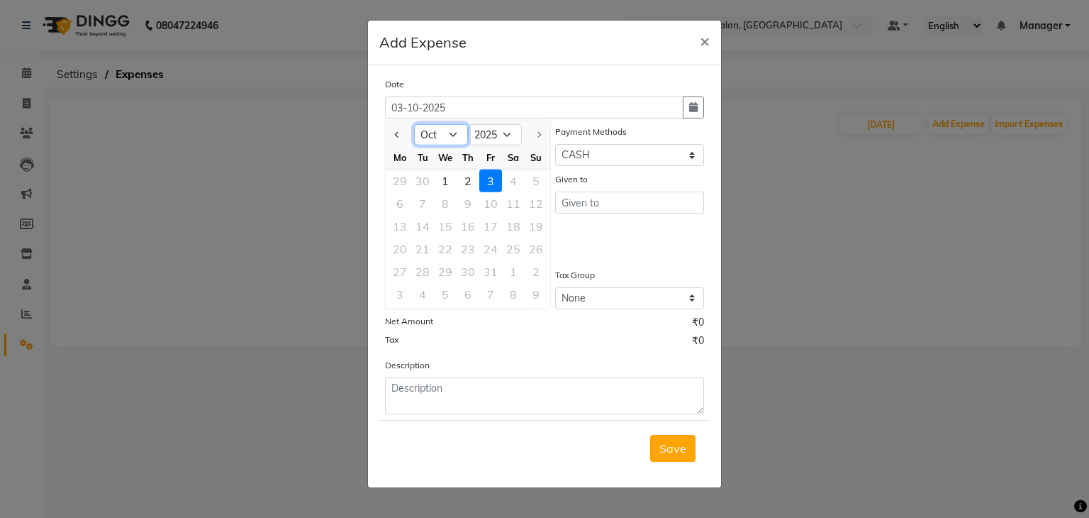
click at [451, 138] on select "Jan Feb Mar Apr May Jun [DATE] Aug Sep Oct" at bounding box center [441, 134] width 54 height 21
select select "9"
click at [414, 124] on select "Jan Feb Mar Apr May Jun [DATE] Aug Sep Oct" at bounding box center [441, 134] width 54 height 21
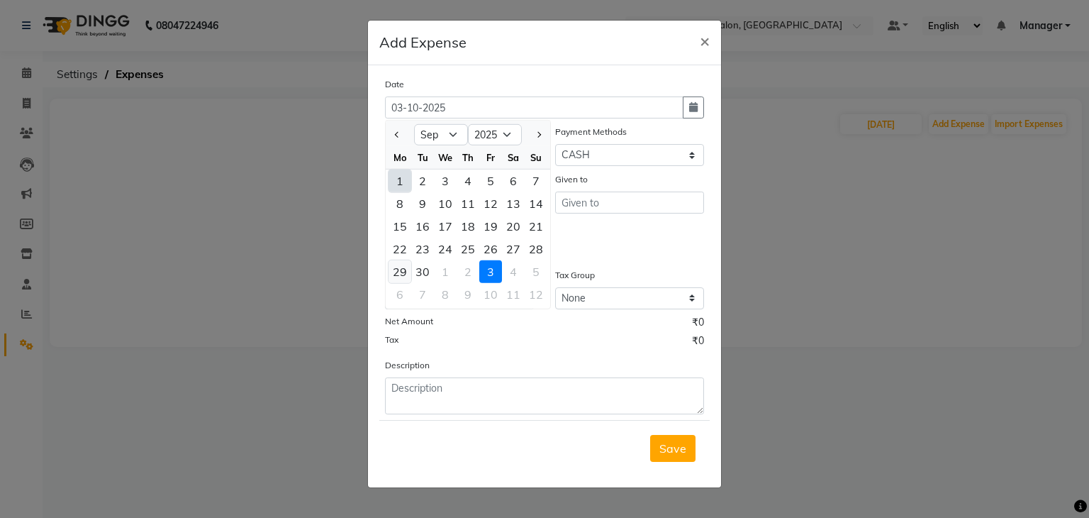
click at [397, 273] on div "29" at bounding box center [400, 271] width 23 height 23
type input "29-09-2025"
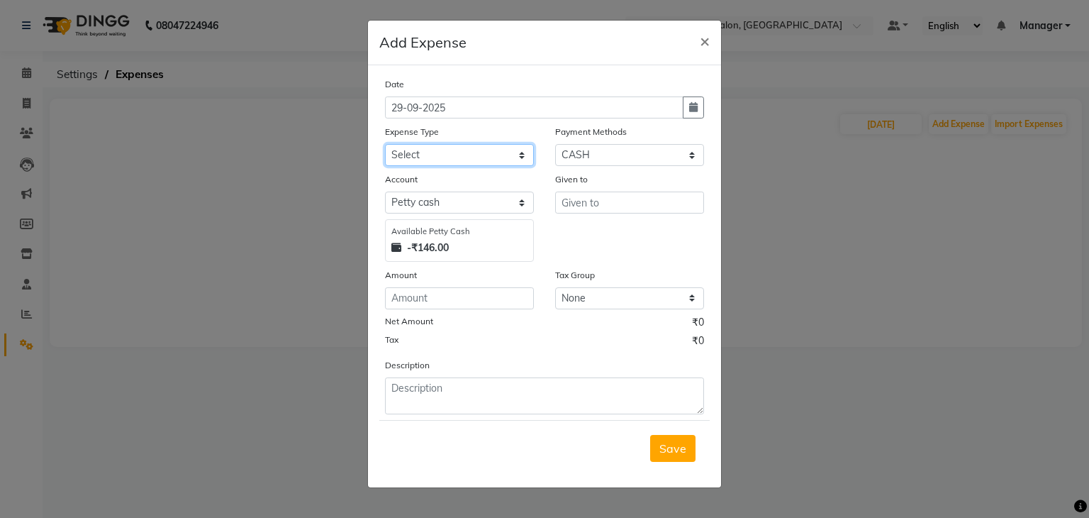
click at [521, 158] on select "Select Advance Salary BILLS client change paytm Client Snacks Coffee CONVEYANCE…" at bounding box center [459, 155] width 149 height 22
select select "20292"
click at [385, 145] on select "Select Advance Salary BILLS client change paytm Client Snacks Coffee CONVEYANCE…" at bounding box center [459, 155] width 149 height 22
click at [695, 40] on button "×" at bounding box center [705, 41] width 33 height 40
